Goal: Browse casually: Explore the website without a specific task or goal

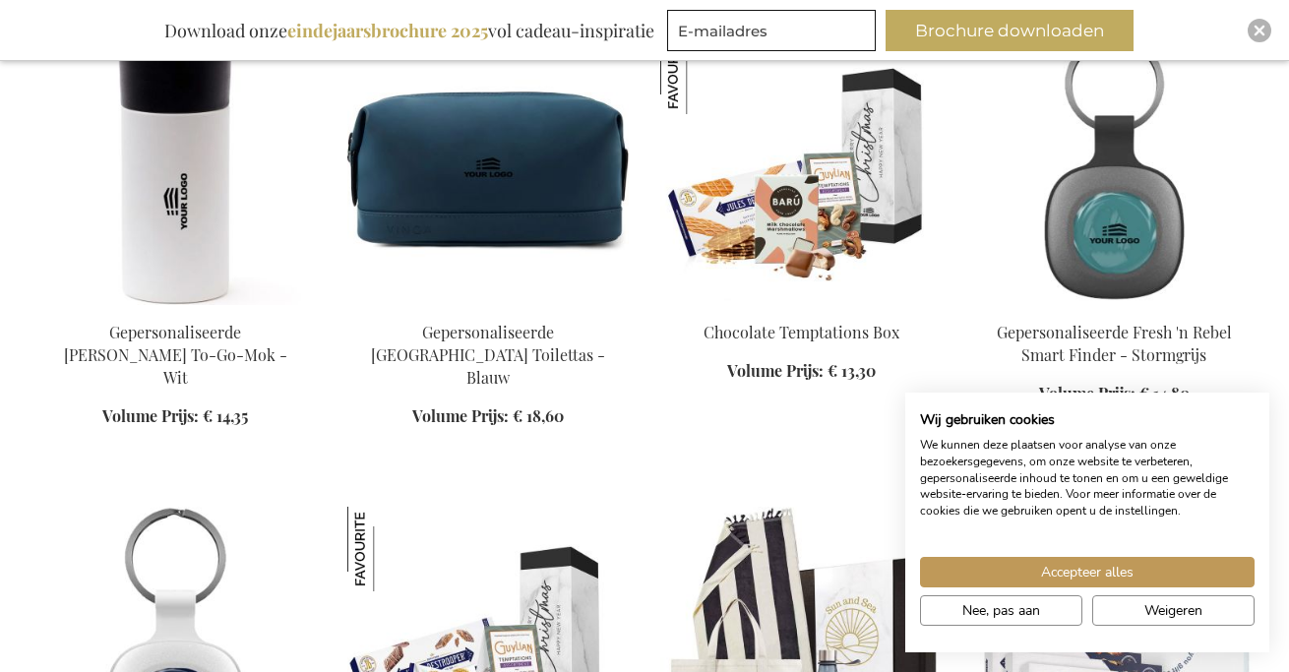
scroll to position [1284, 0]
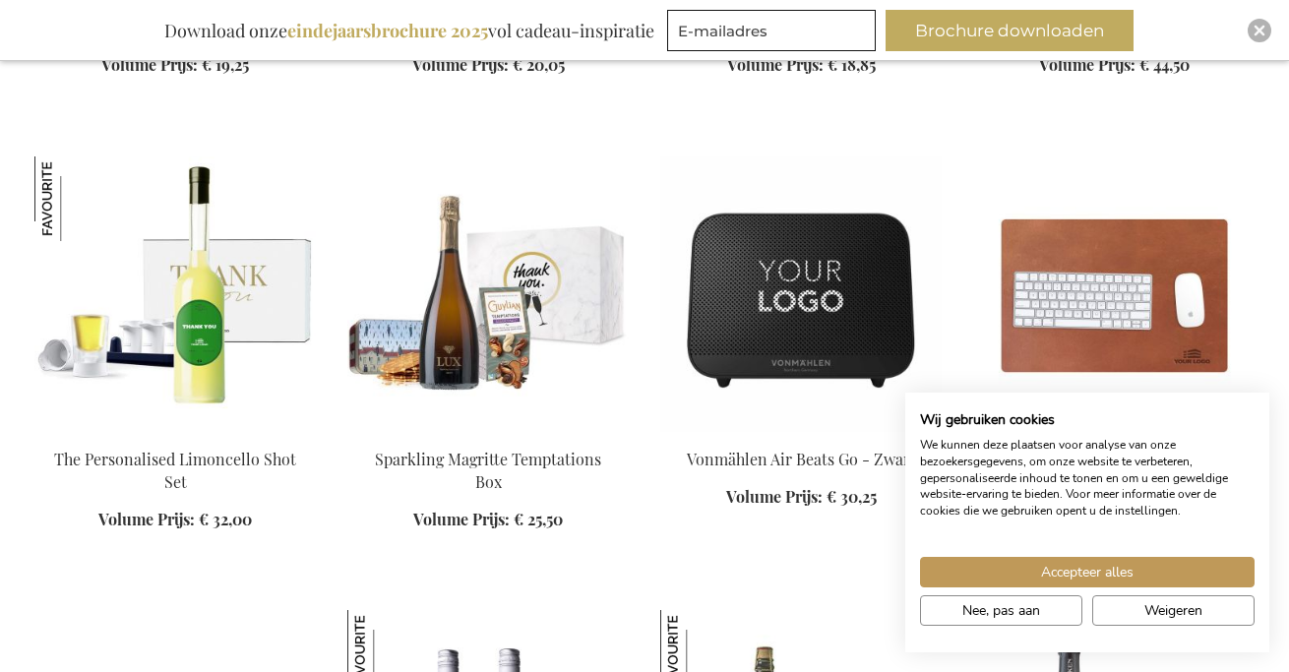
scroll to position [2991, 0]
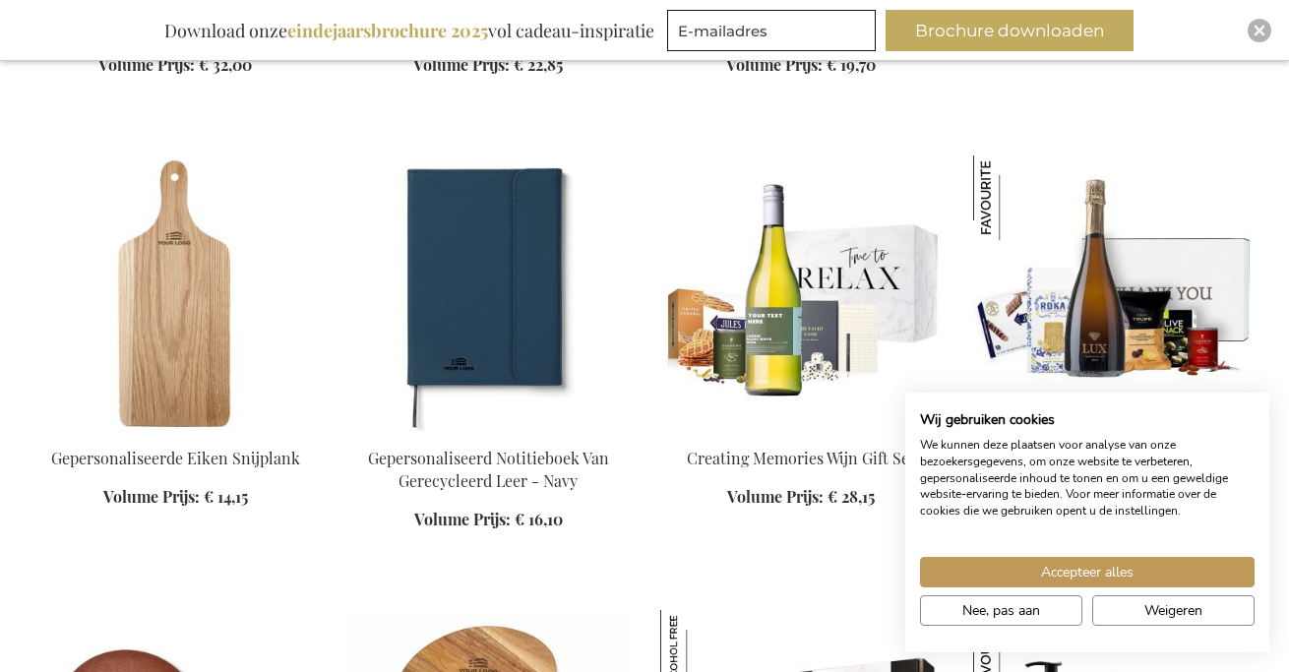
scroll to position [3971, 0]
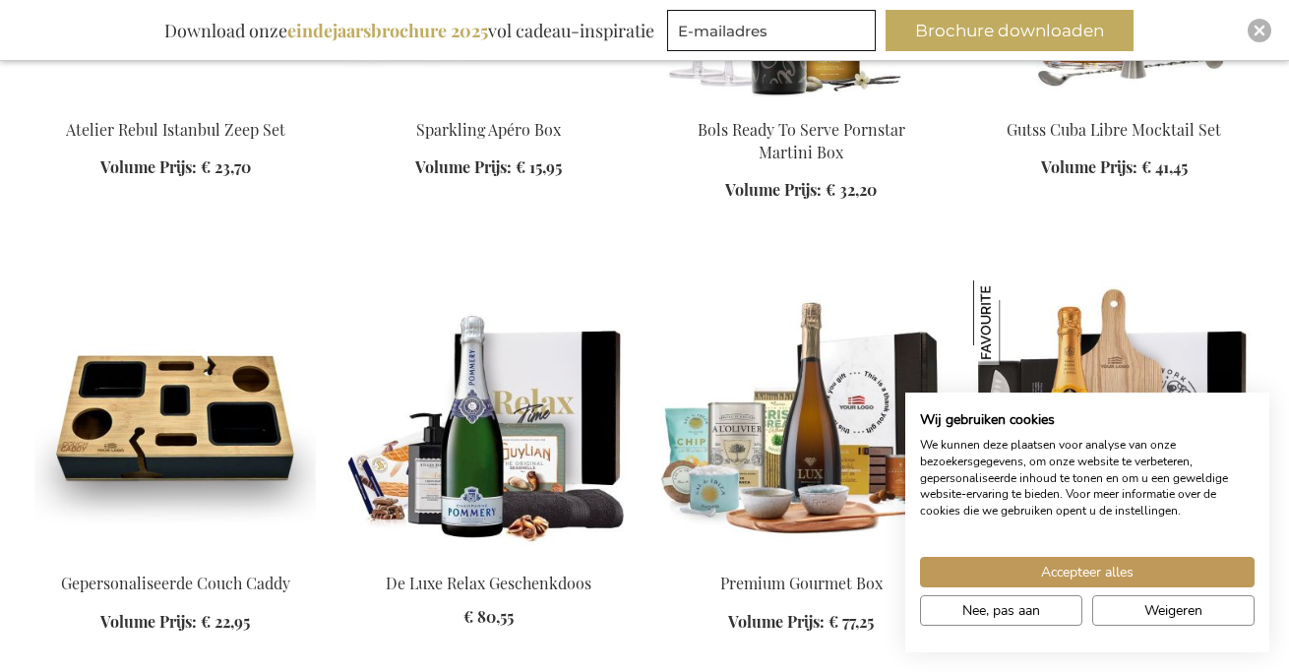
scroll to position [6139, 0]
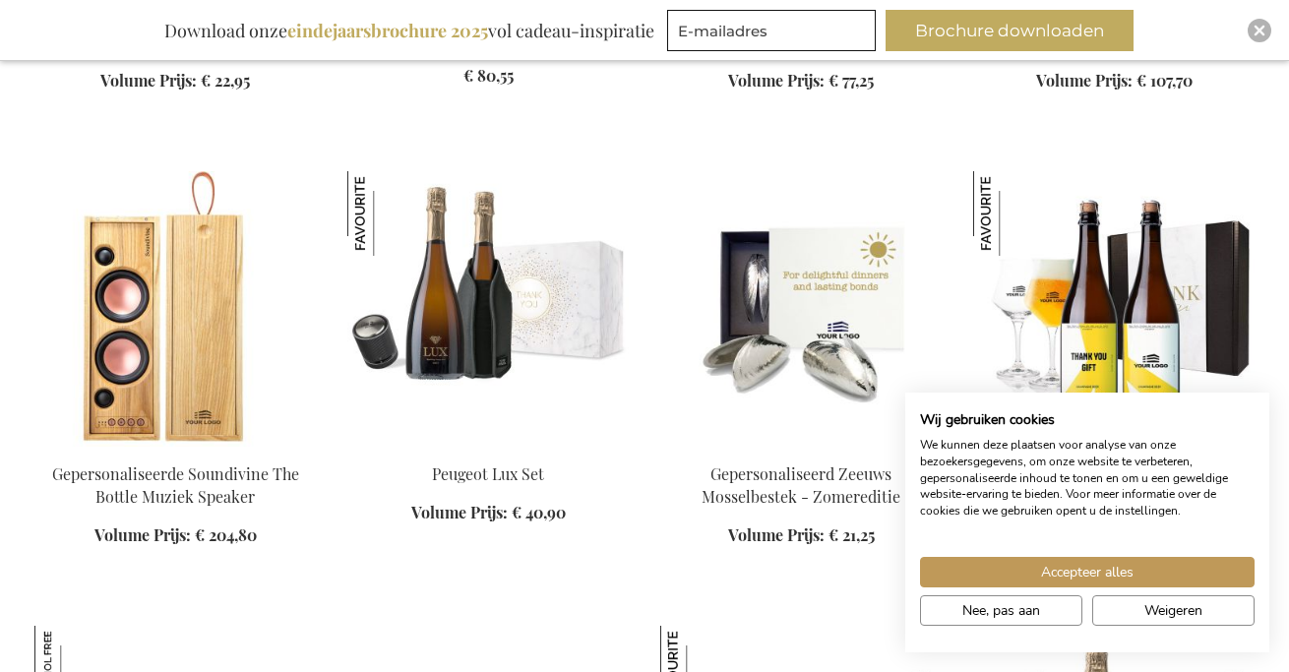
scroll to position [6697, 0]
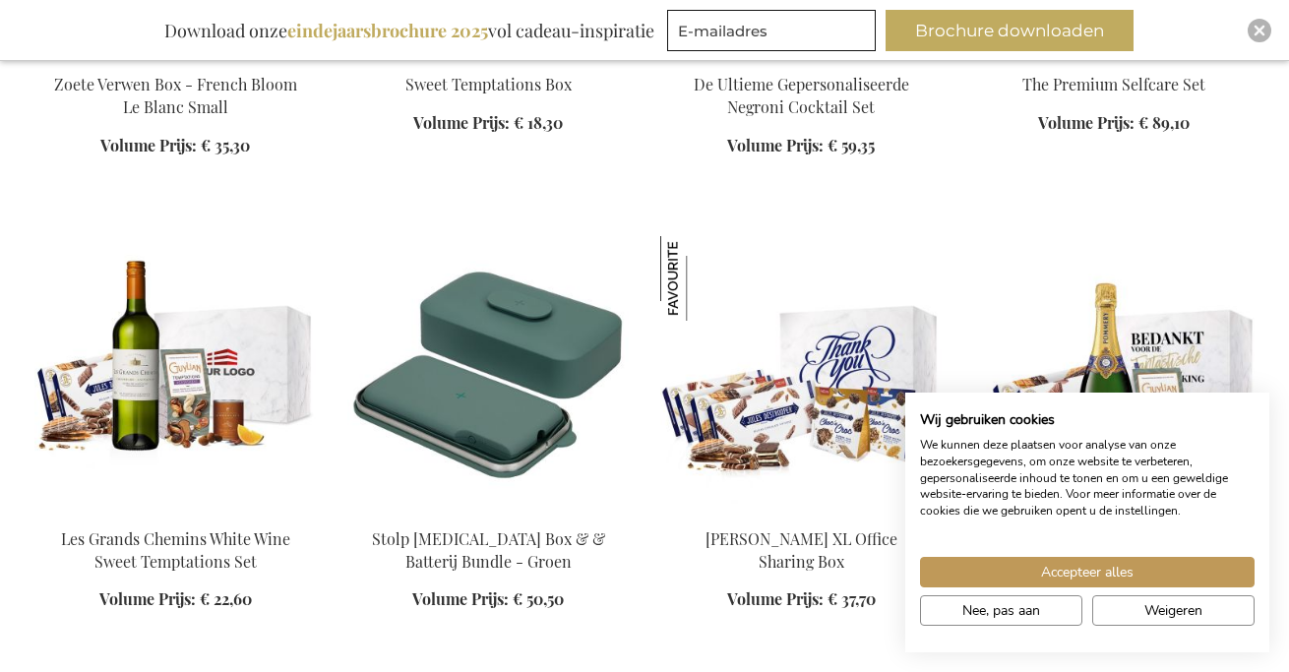
scroll to position [7448, 0]
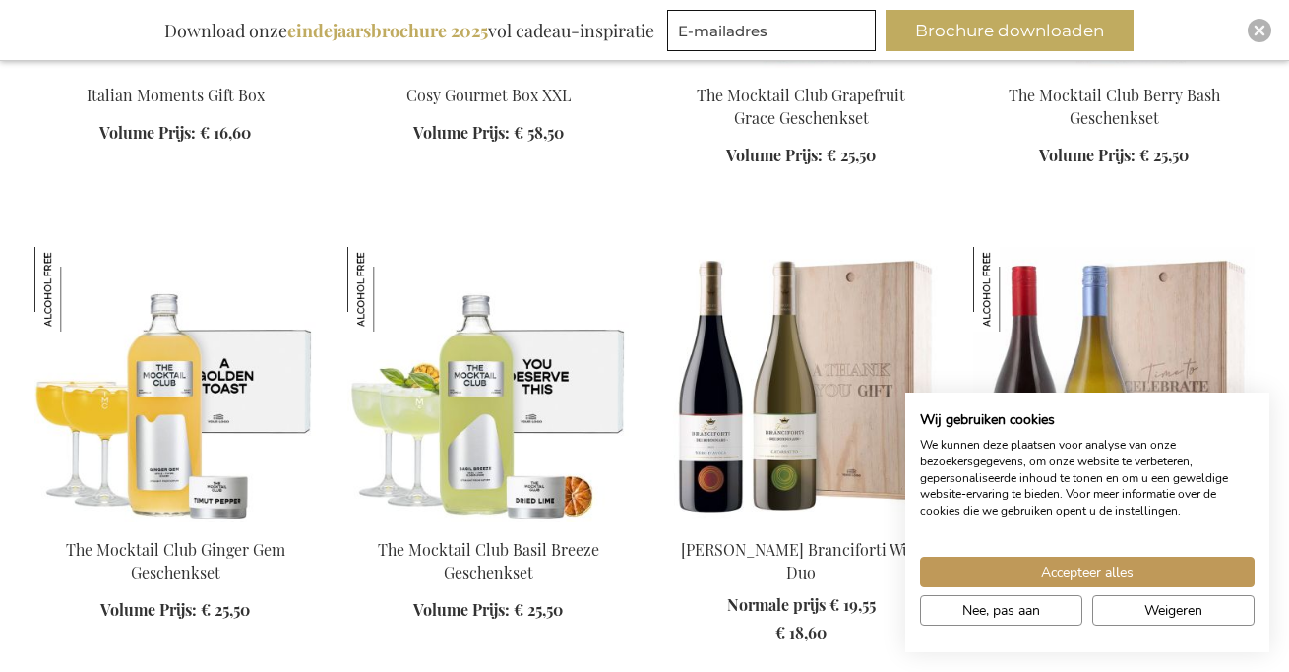
scroll to position [11052, 0]
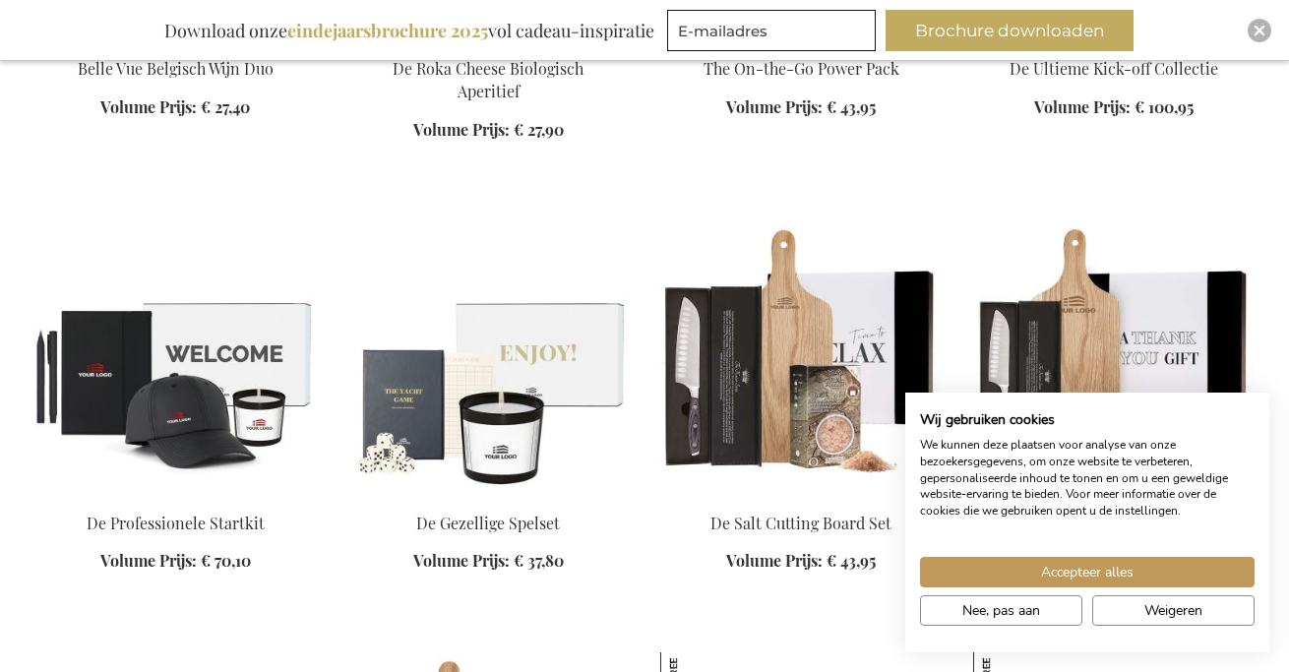
scroll to position [15691, 0]
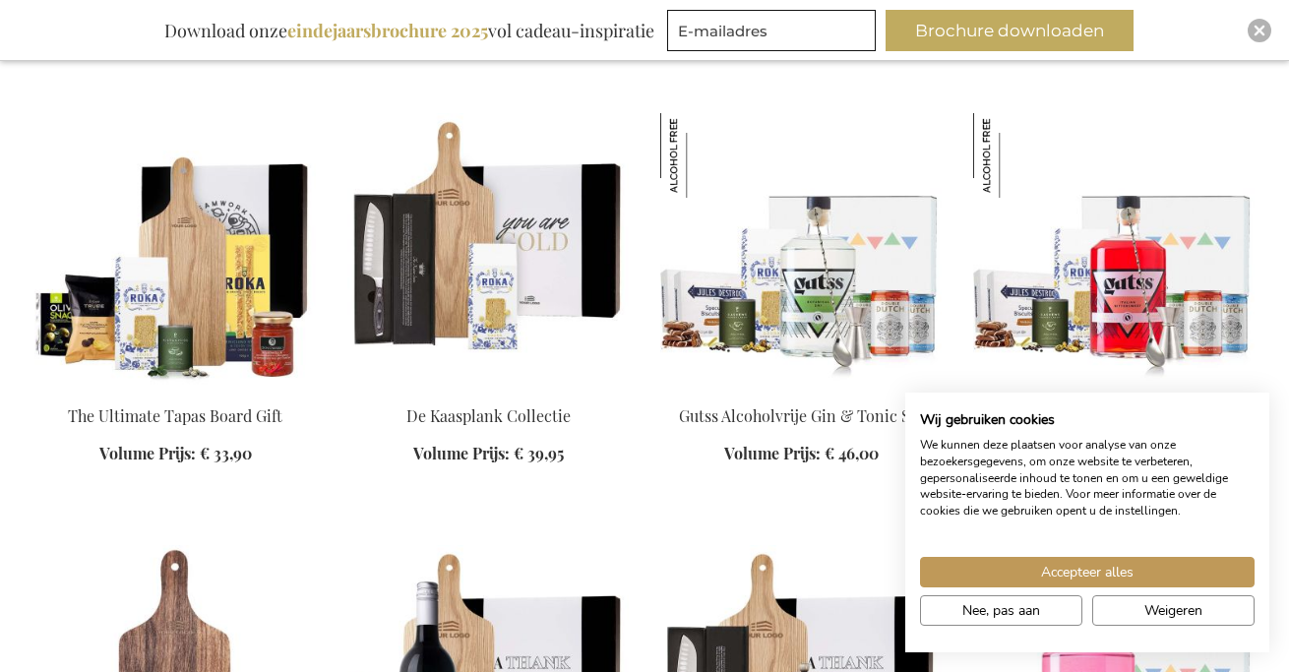
scroll to position [16206, 0]
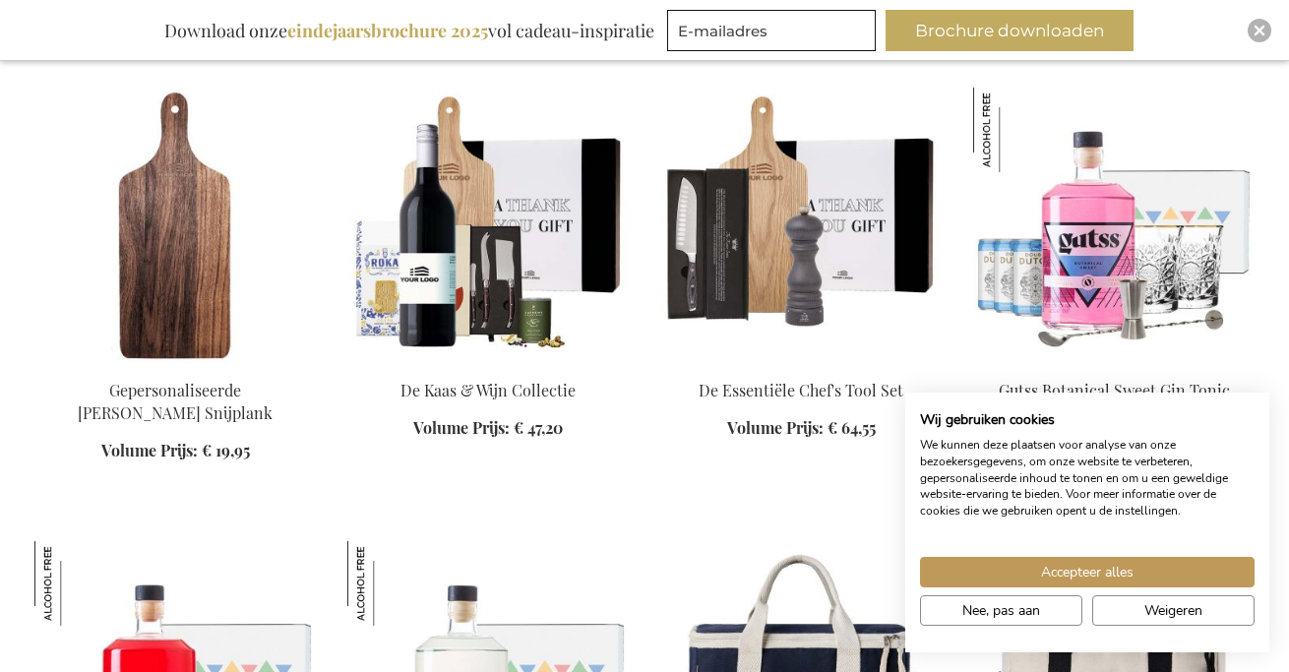
scroll to position [16642, 0]
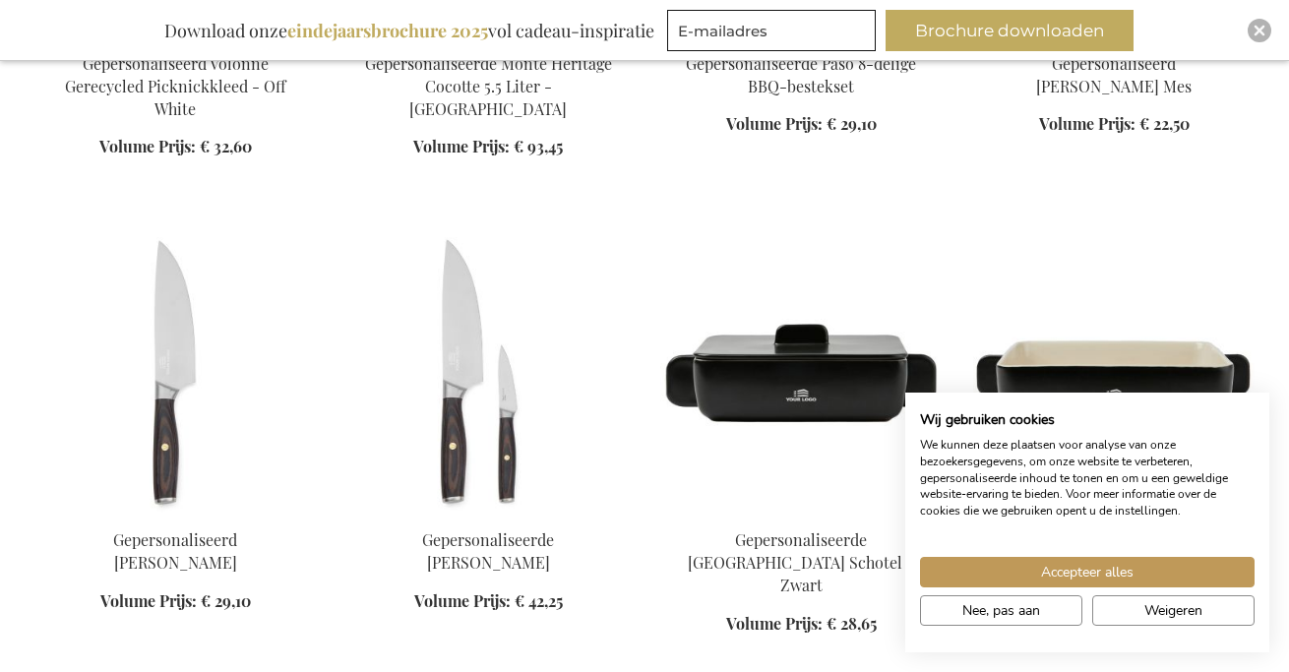
scroll to position [19888, 0]
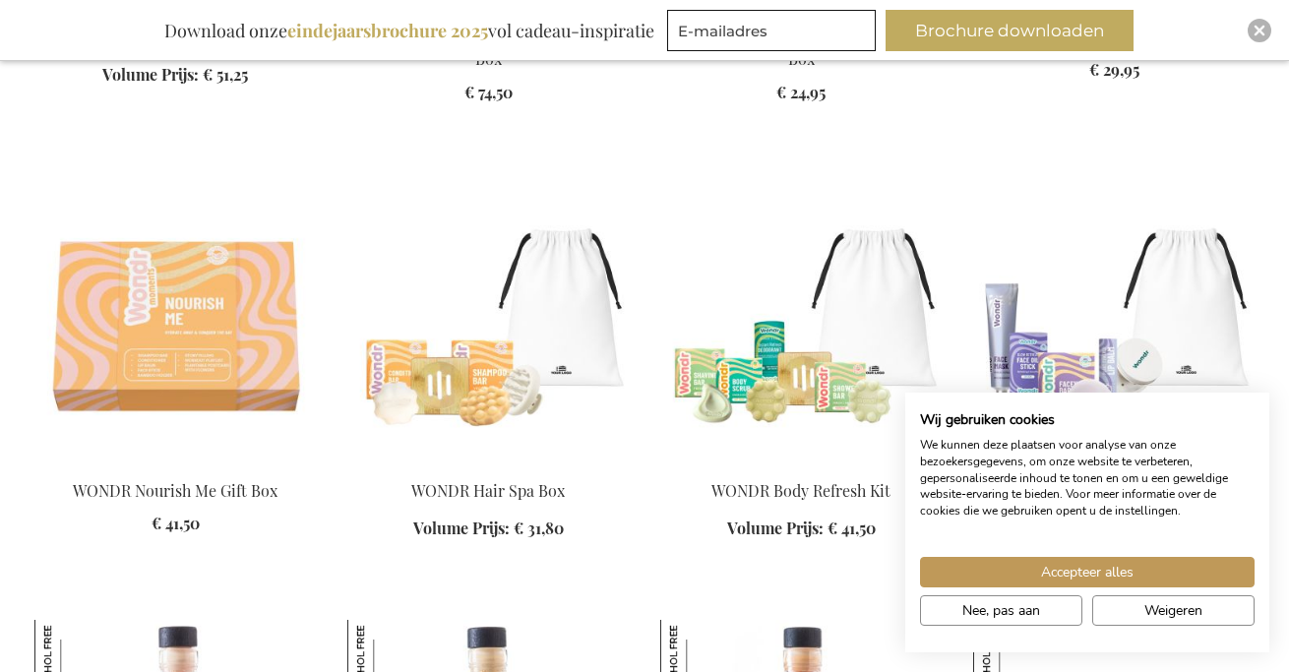
scroll to position [21247, 0]
click at [888, 187] on img at bounding box center [800, 324] width 281 height 275
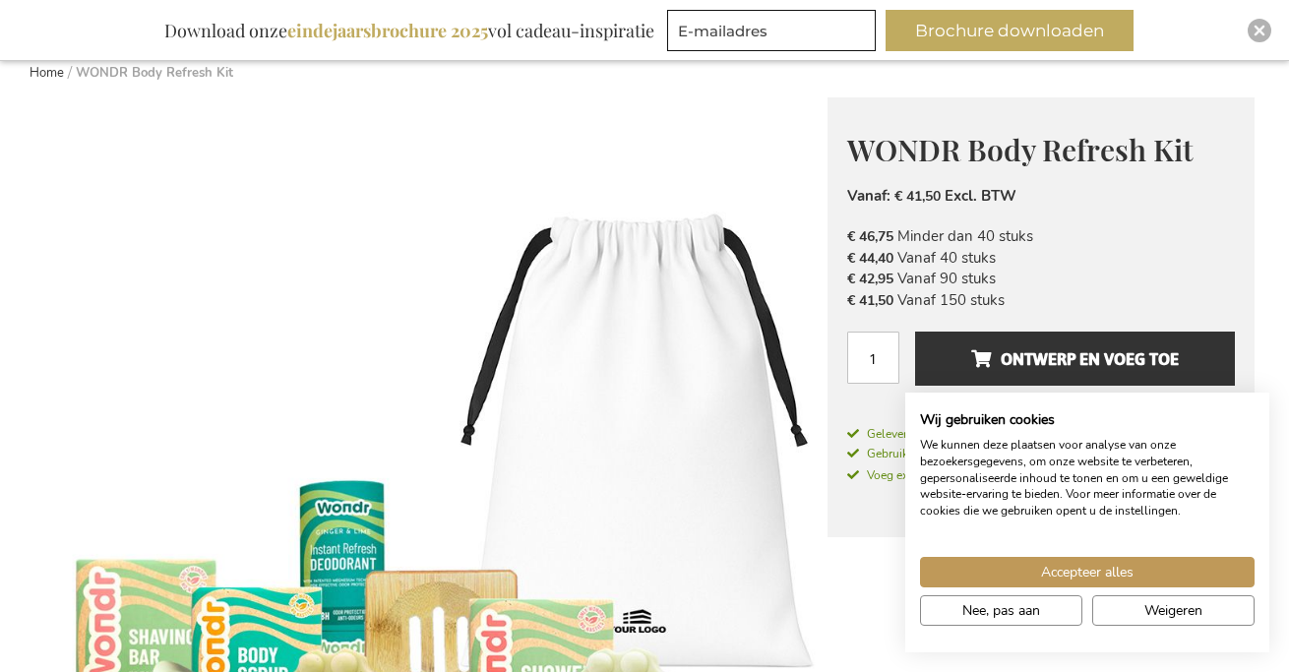
scroll to position [414, 0]
